Goal: Navigation & Orientation: Find specific page/section

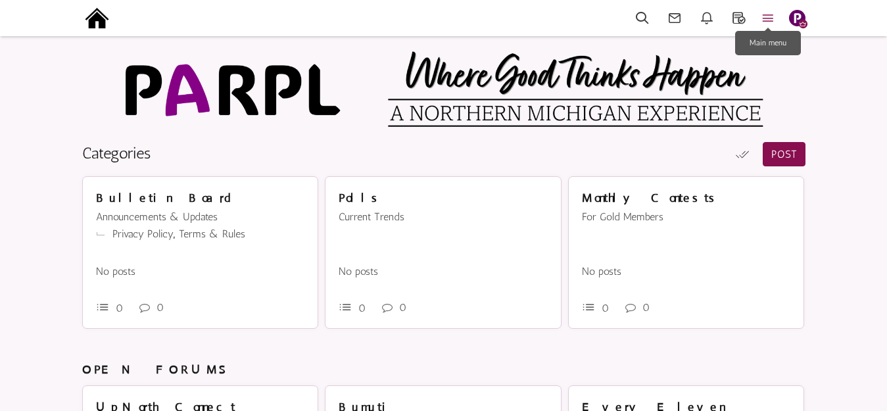
click at [771, 15] on icon at bounding box center [768, 18] width 29 height 15
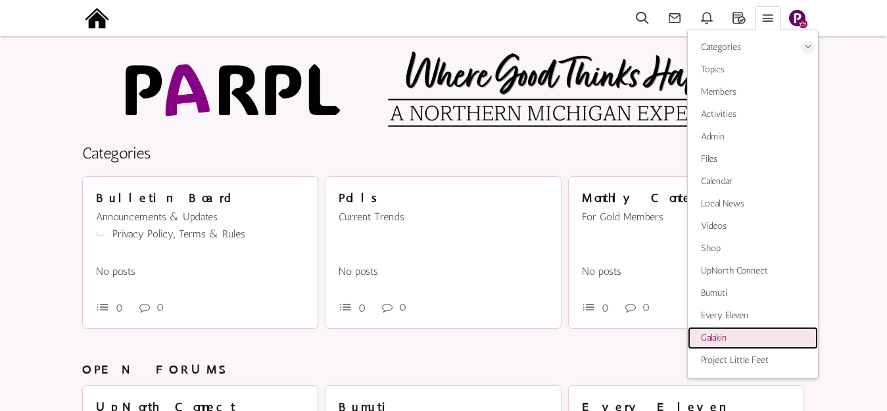
click at [718, 336] on span "Galakin" at bounding box center [714, 337] width 26 height 11
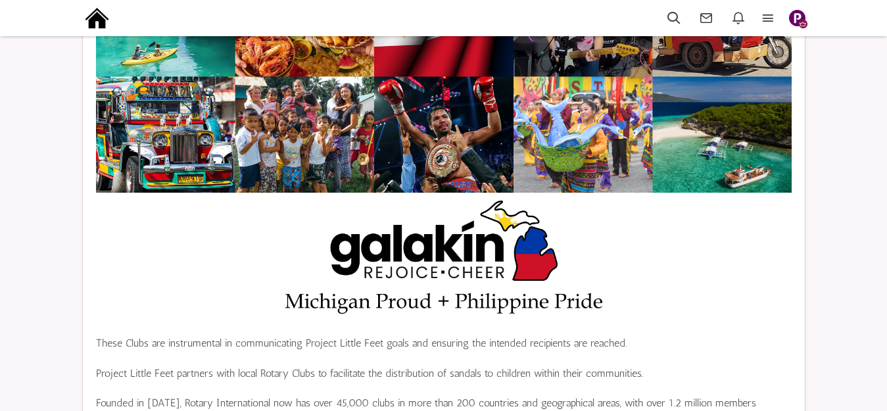
scroll to position [197, 0]
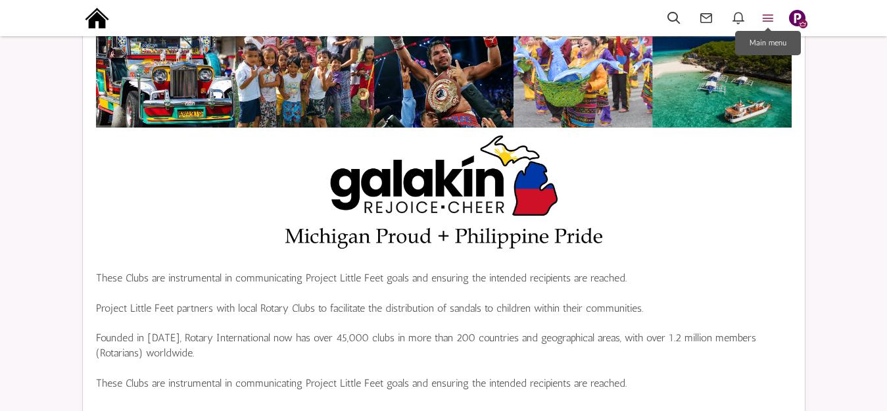
click at [768, 16] on icon at bounding box center [768, 18] width 29 height 15
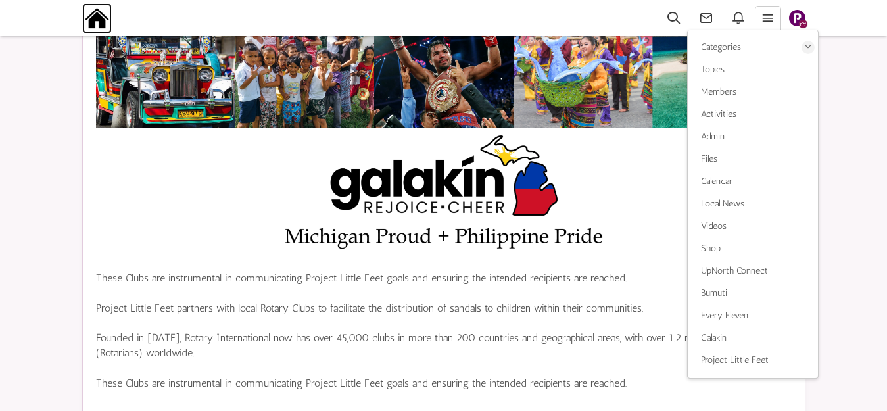
click at [93, 12] on img at bounding box center [97, 18] width 30 height 30
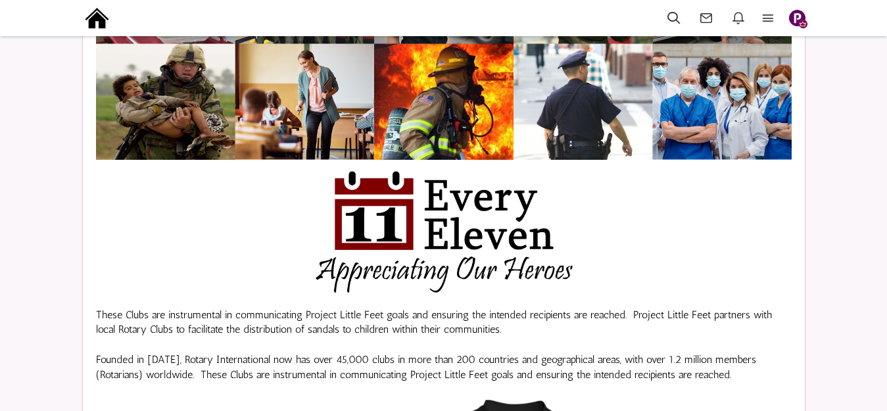
scroll to position [197, 0]
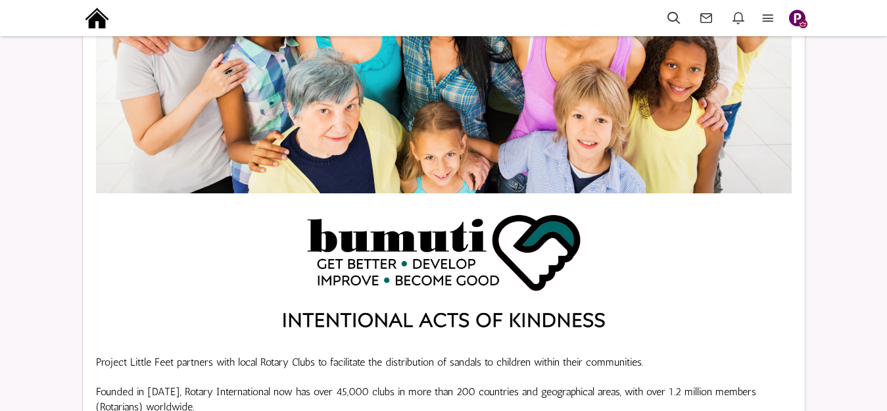
scroll to position [197, 0]
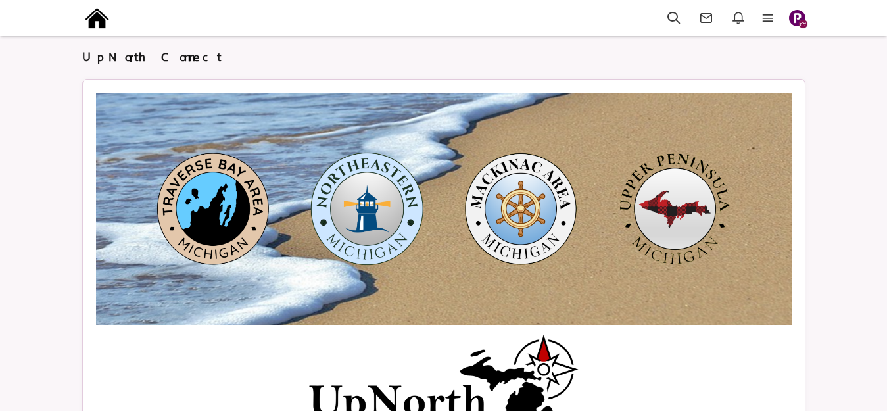
scroll to position [197, 0]
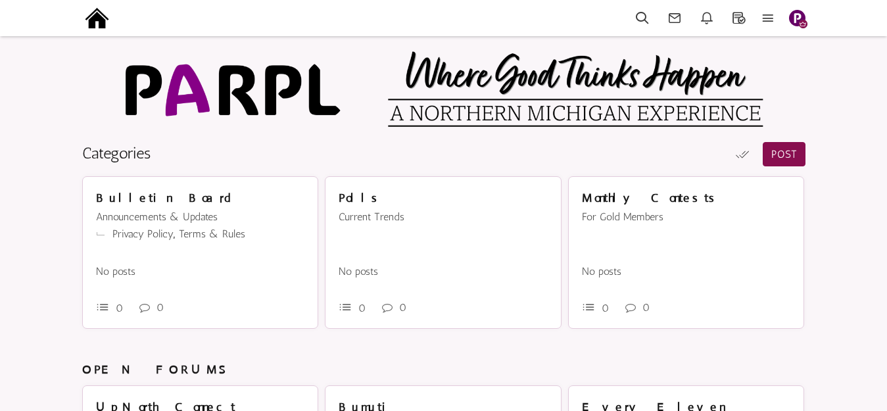
scroll to position [345, 0]
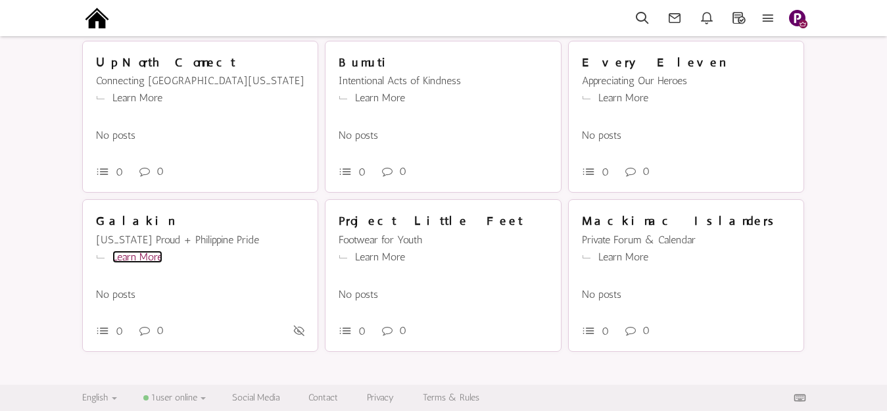
click at [144, 257] on link "Learn More" at bounding box center [137, 257] width 50 height 12
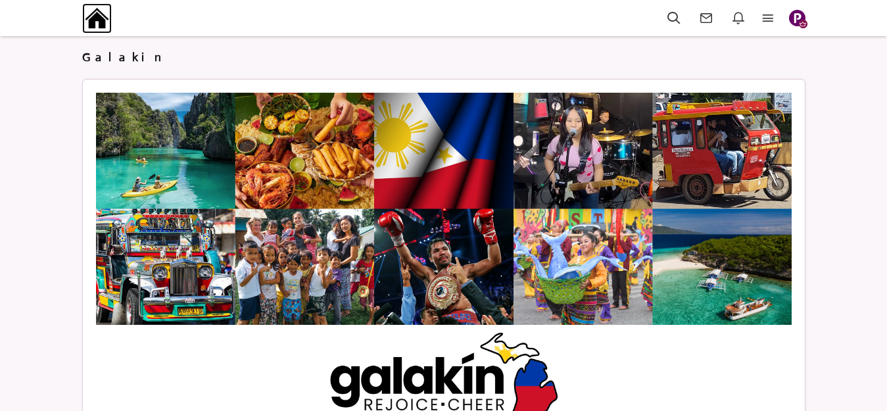
click at [99, 7] on img at bounding box center [97, 18] width 30 height 30
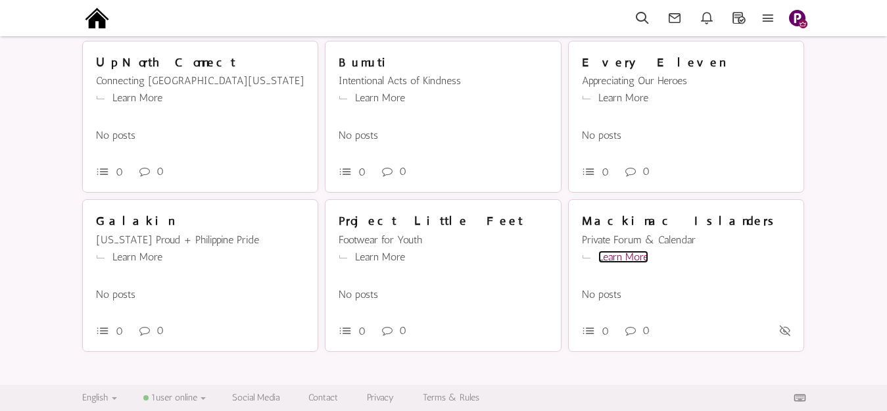
scroll to position [345, 0]
click at [623, 259] on link "Learn More" at bounding box center [624, 257] width 50 height 12
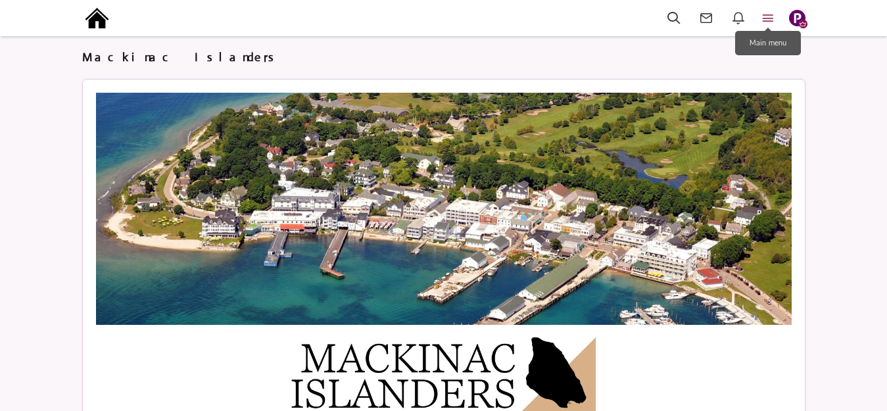
click at [768, 17] on icon at bounding box center [768, 18] width 29 height 15
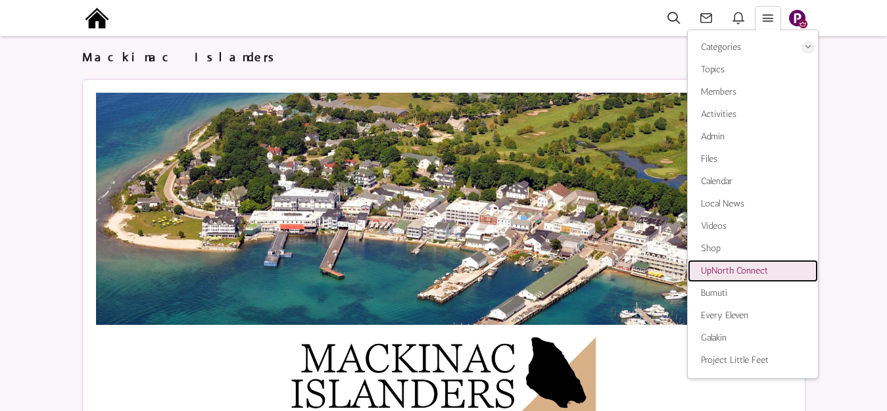
click at [730, 272] on span "UpNorth Connect" at bounding box center [734, 270] width 67 height 11
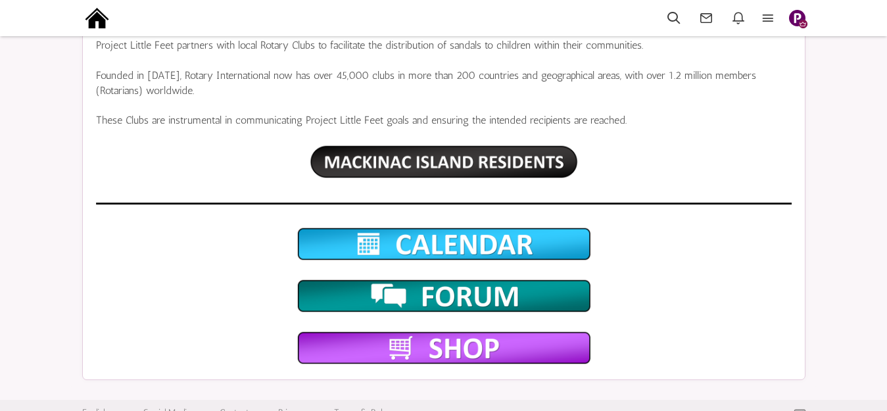
scroll to position [503, 0]
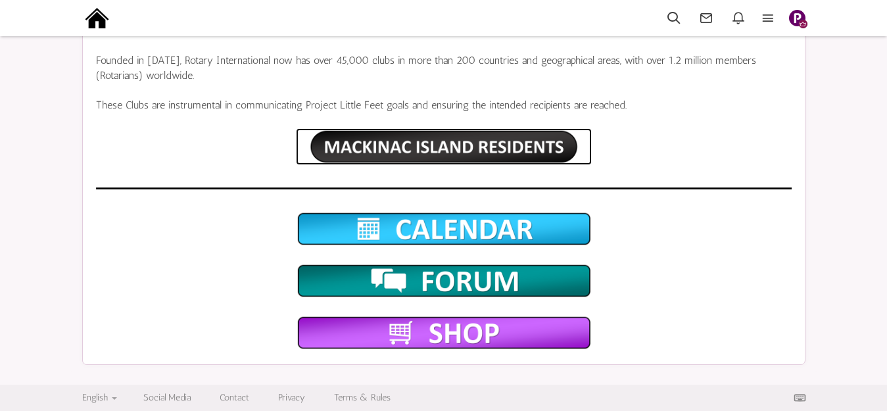
click at [445, 145] on img at bounding box center [444, 146] width 296 height 37
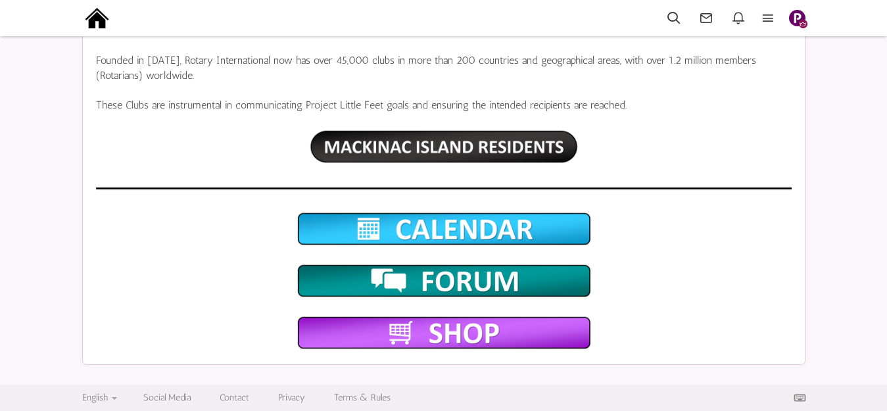
click at [795, 18] on img "button" at bounding box center [797, 18] width 16 height 16
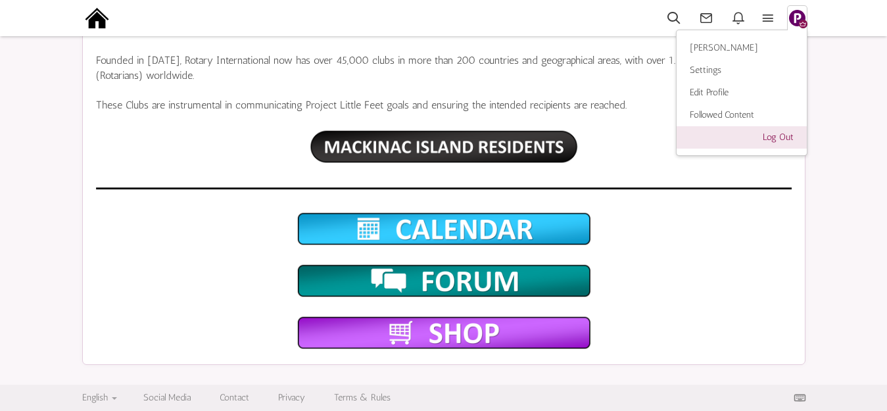
click at [784, 139] on link "Log Out" at bounding box center [742, 137] width 130 height 22
